Goal: Task Accomplishment & Management: Manage account settings

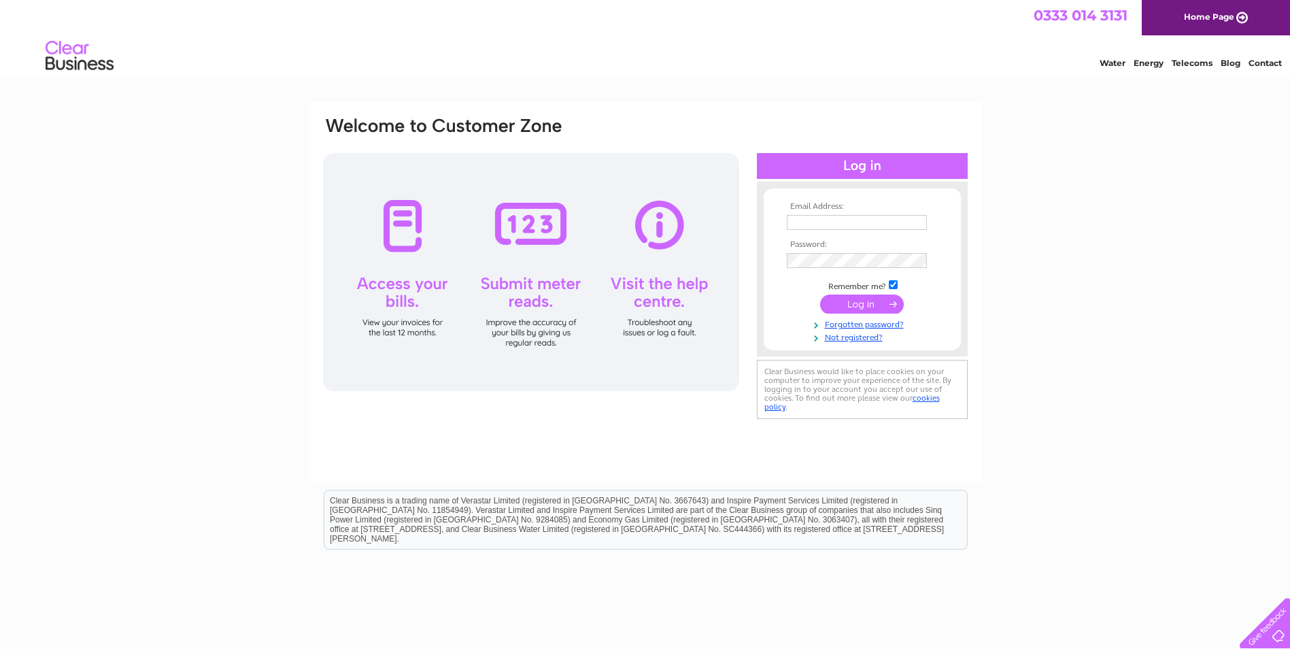
type input "[PERSON_NAME][EMAIL_ADDRESS][DOMAIN_NAME]"
click at [847, 305] on input "submit" at bounding box center [862, 303] width 84 height 19
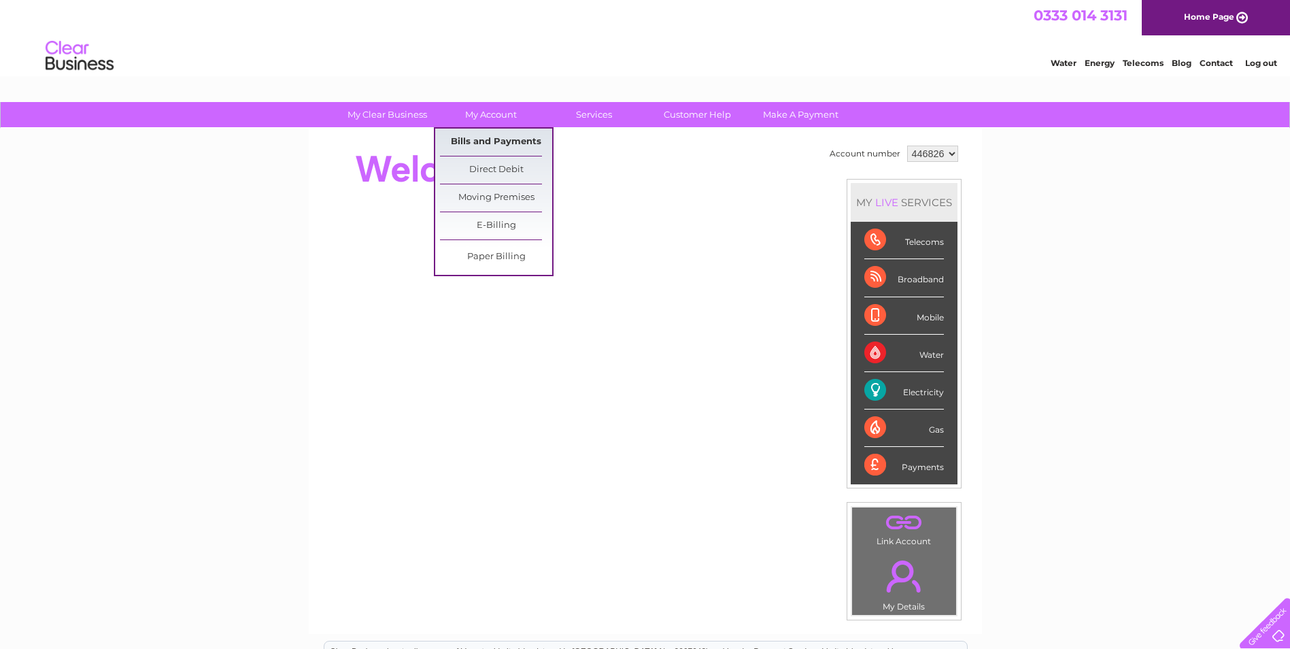
click at [483, 143] on link "Bills and Payments" at bounding box center [496, 142] width 112 height 27
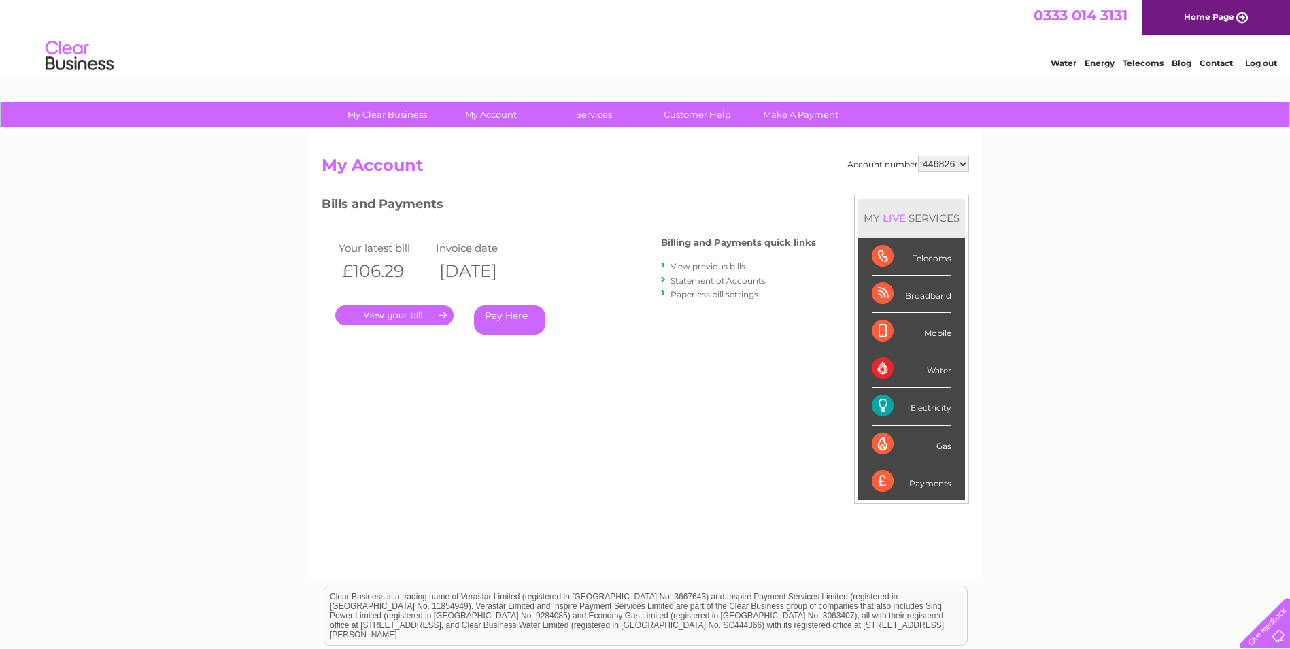
click at [398, 315] on link "." at bounding box center [394, 315] width 118 height 20
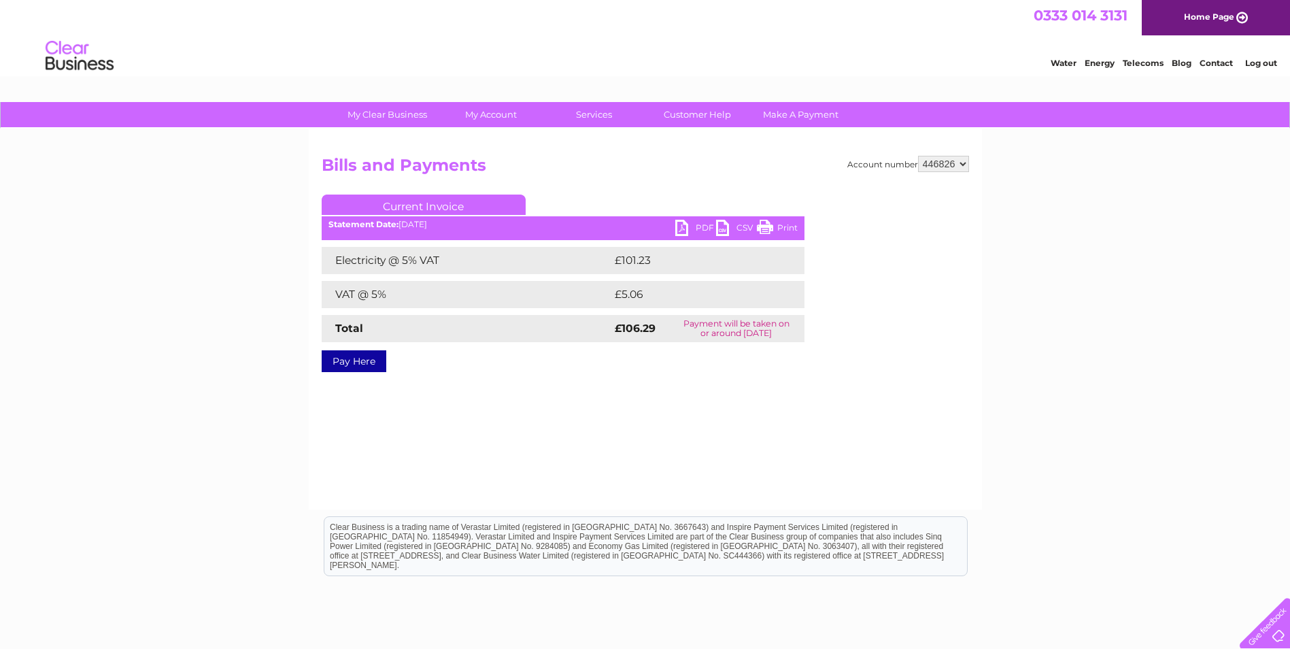
click at [698, 226] on link "PDF" at bounding box center [695, 230] width 41 height 20
